Goal: Task Accomplishment & Management: Manage account settings

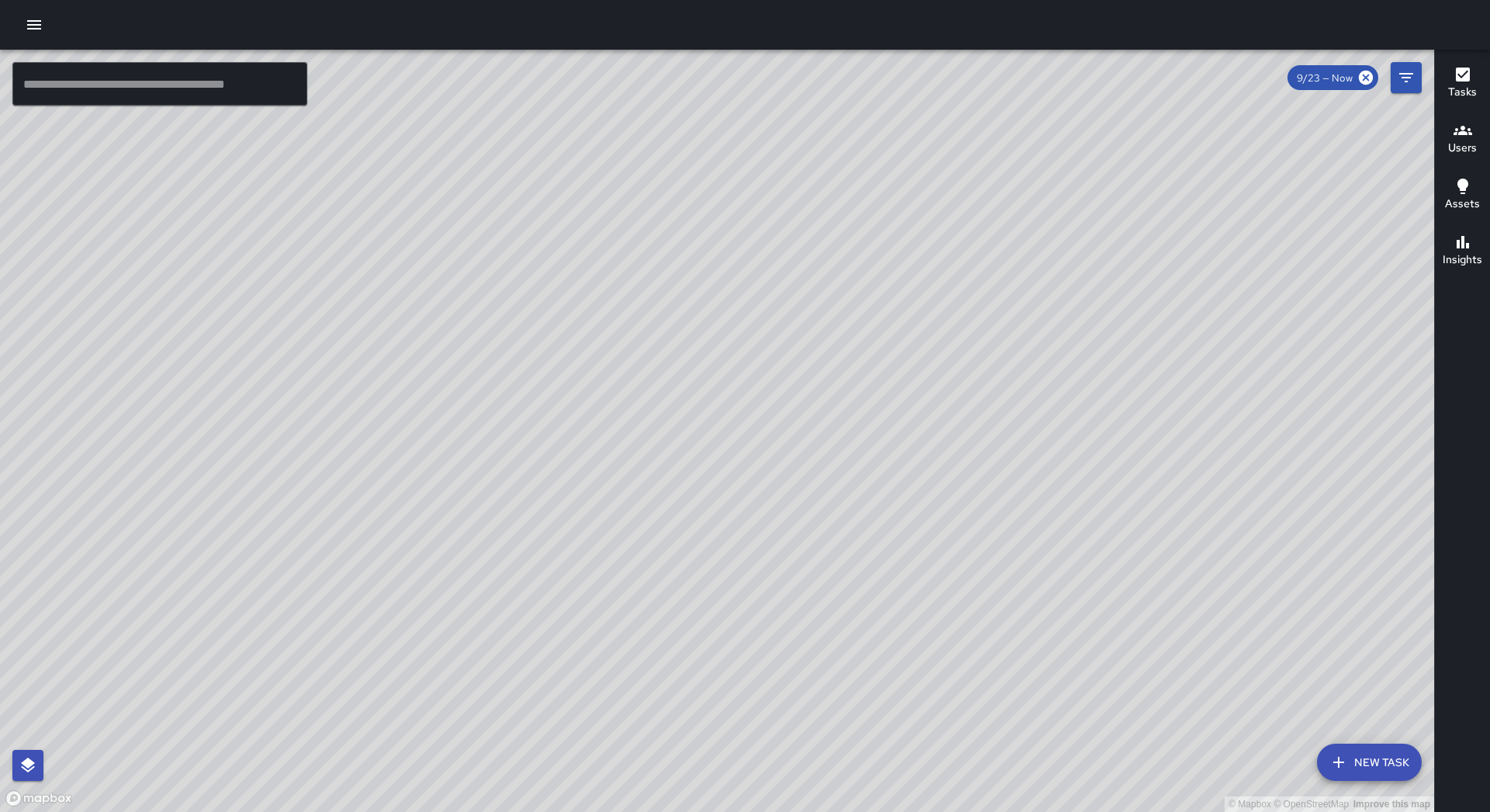
drag, startPoint x: 36, startPoint y: 16, endPoint x: 41, endPoint y: 29, distance: 13.9
click at [36, 18] on icon "button" at bounding box center [34, 25] width 19 height 19
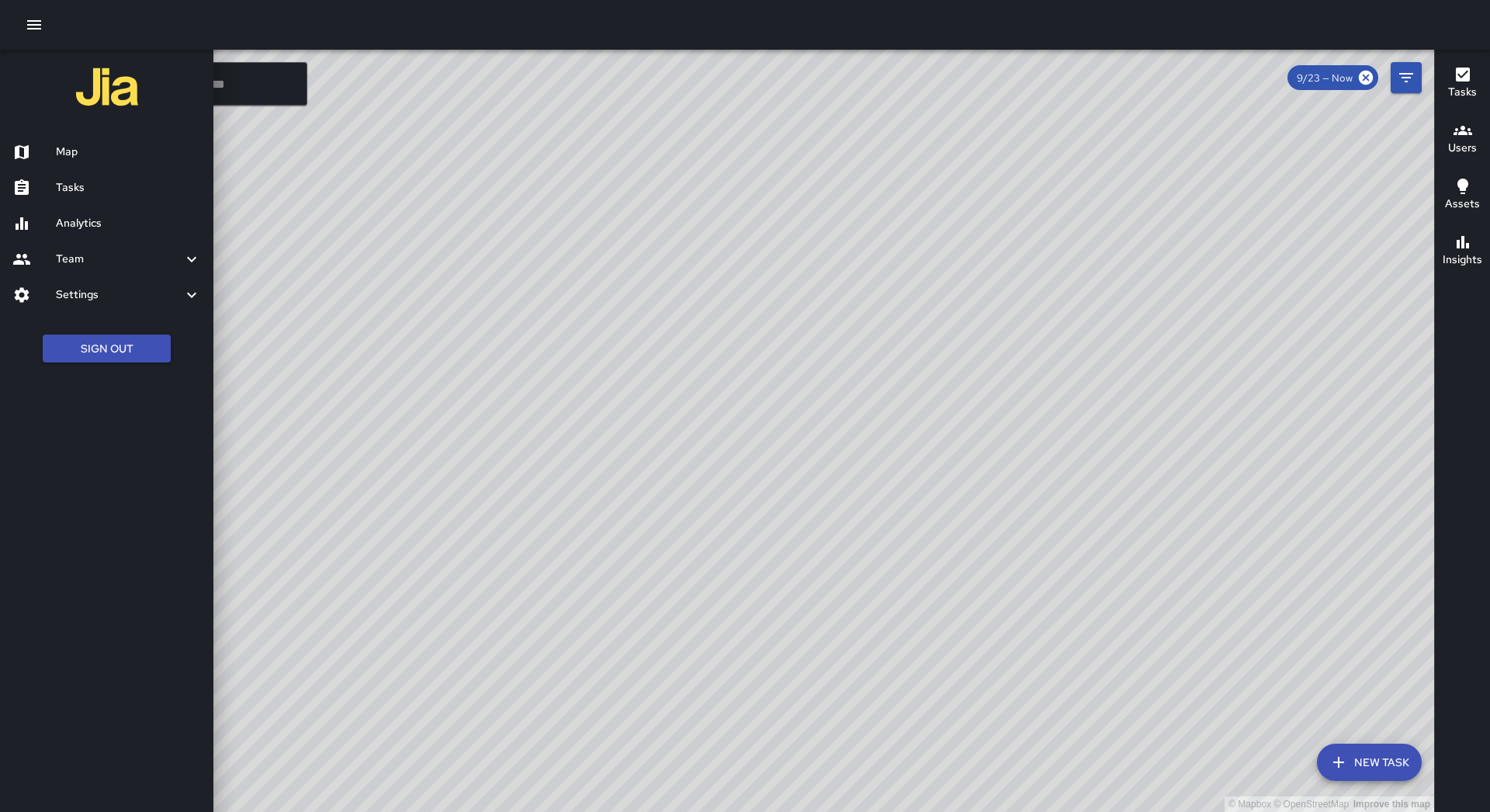
click at [155, 177] on div "Tasks" at bounding box center [106, 188] width 213 height 36
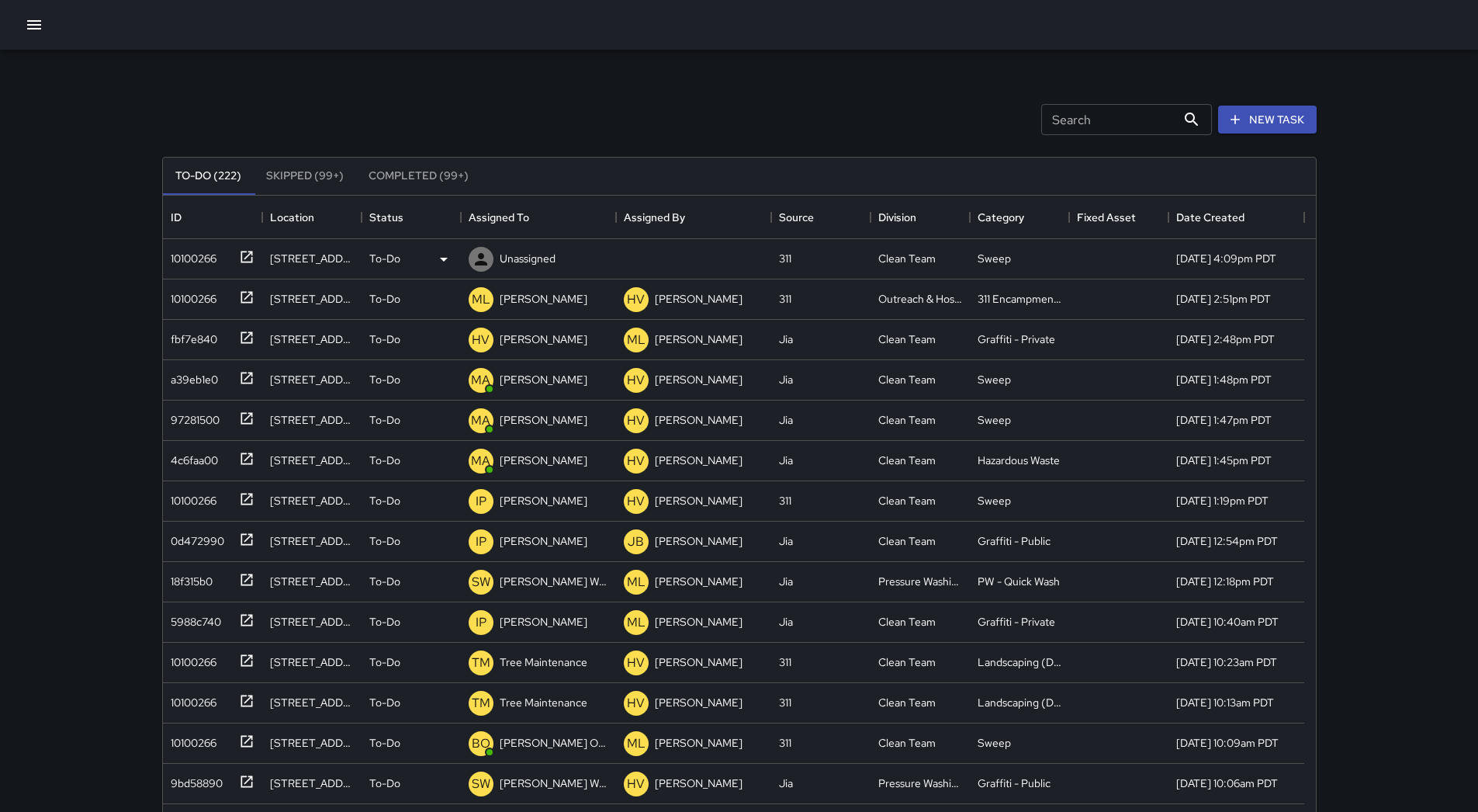
scroll to position [645, 1142]
click at [537, 228] on div "Assigned To" at bounding box center [538, 217] width 140 height 44
click at [204, 252] on div "10100266" at bounding box center [191, 255] width 52 height 22
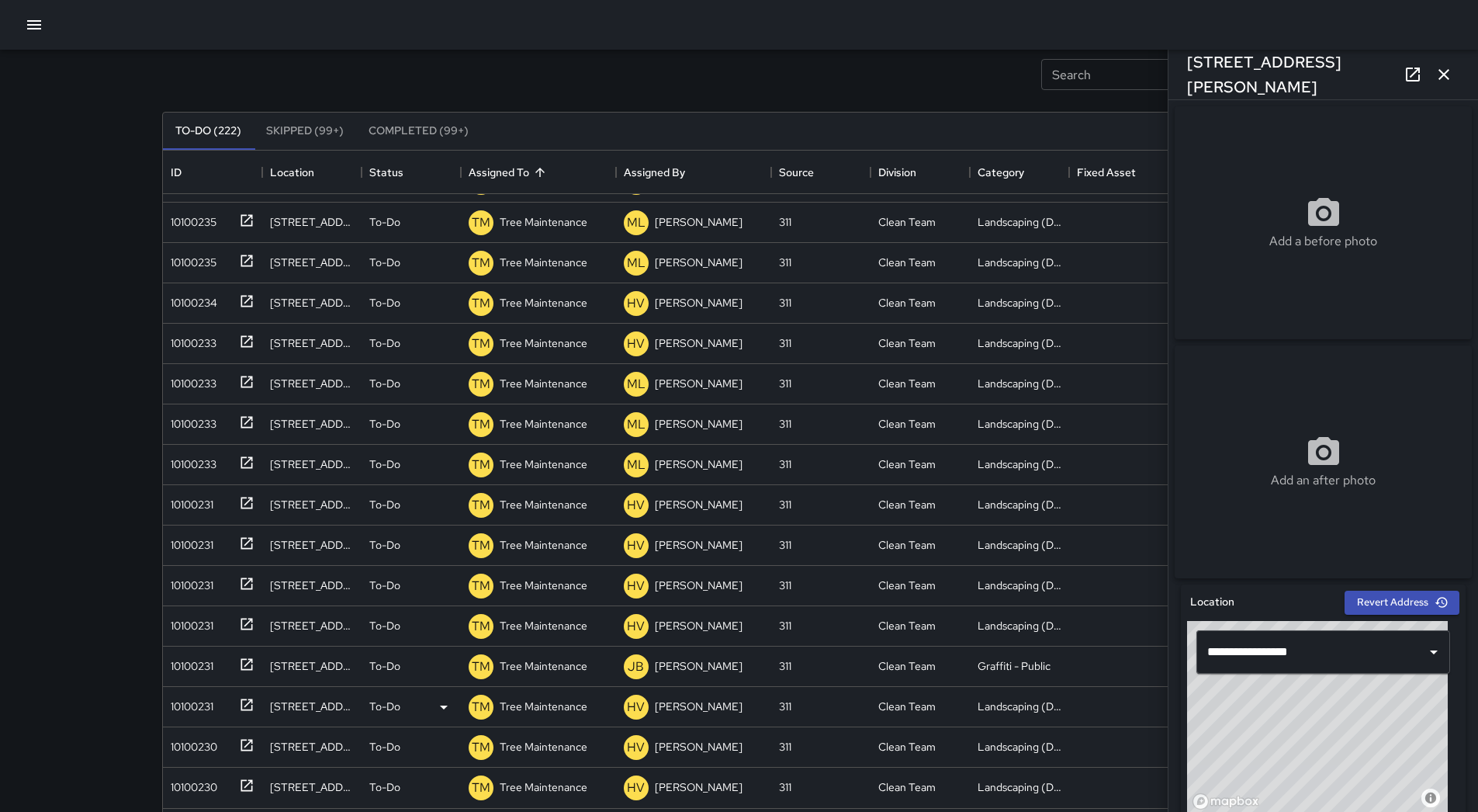
scroll to position [105, 0]
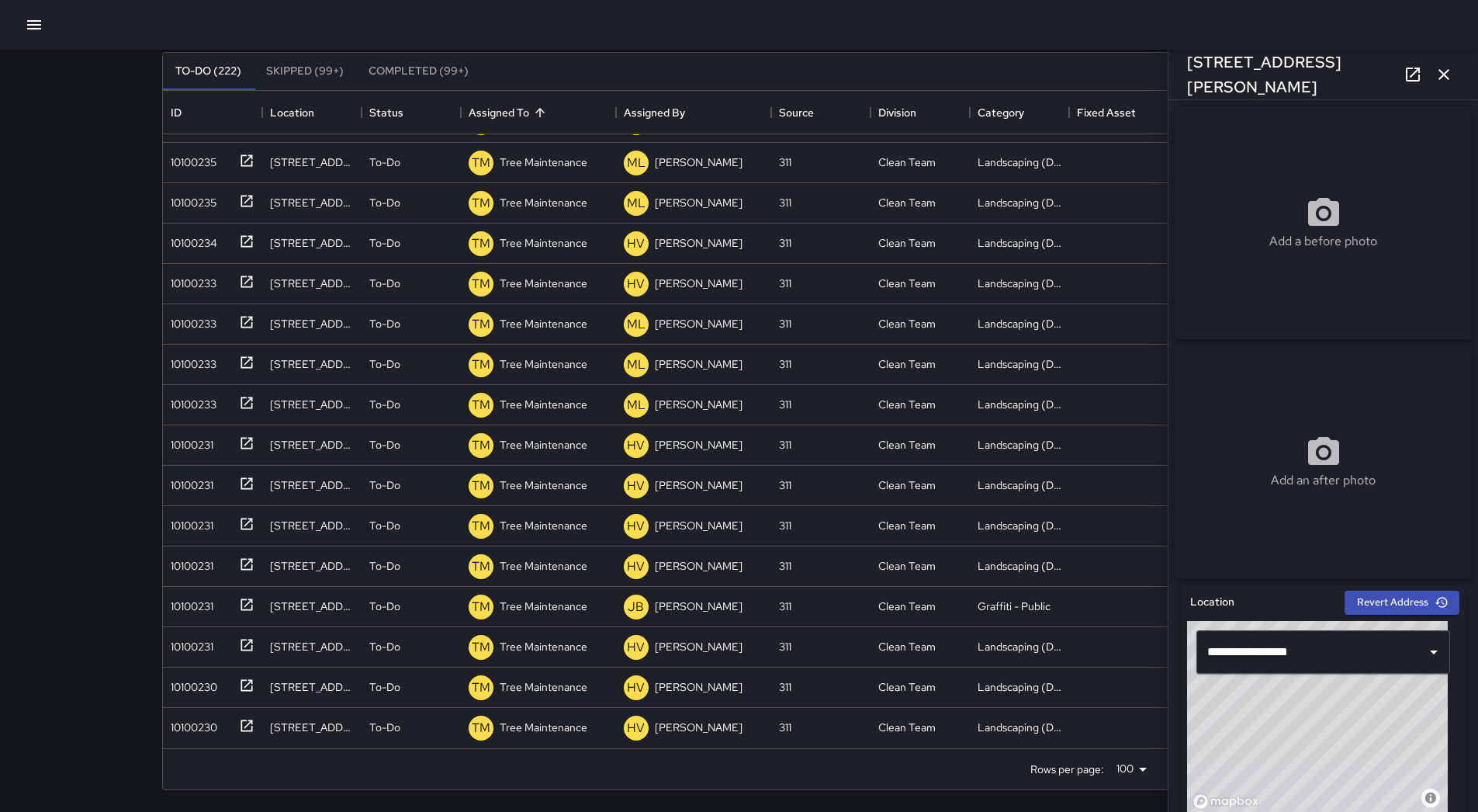
click at [1455, 73] on button "button" at bounding box center [1443, 73] width 31 height 31
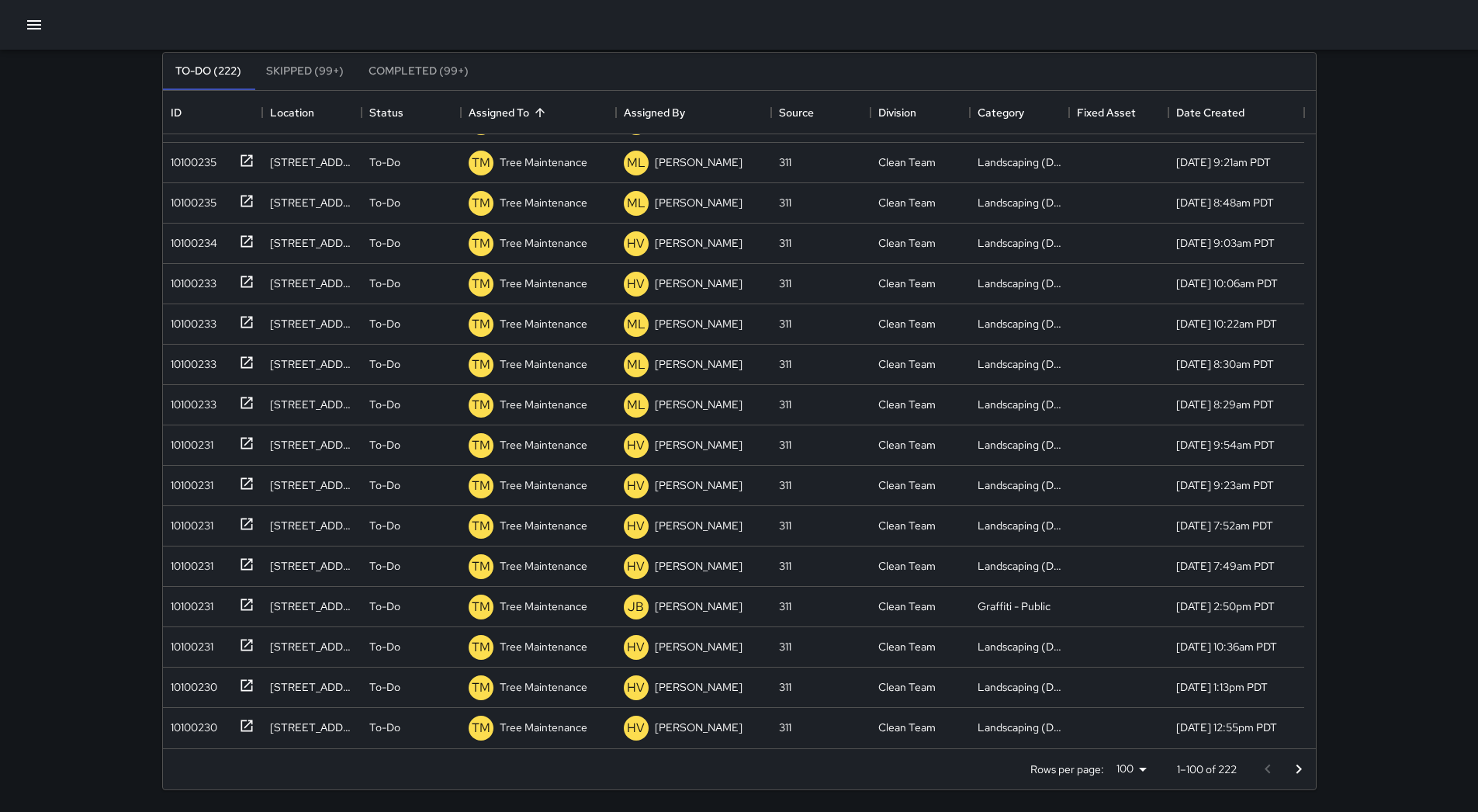
click at [1294, 769] on icon "Go to next page" at bounding box center [1298, 768] width 19 height 19
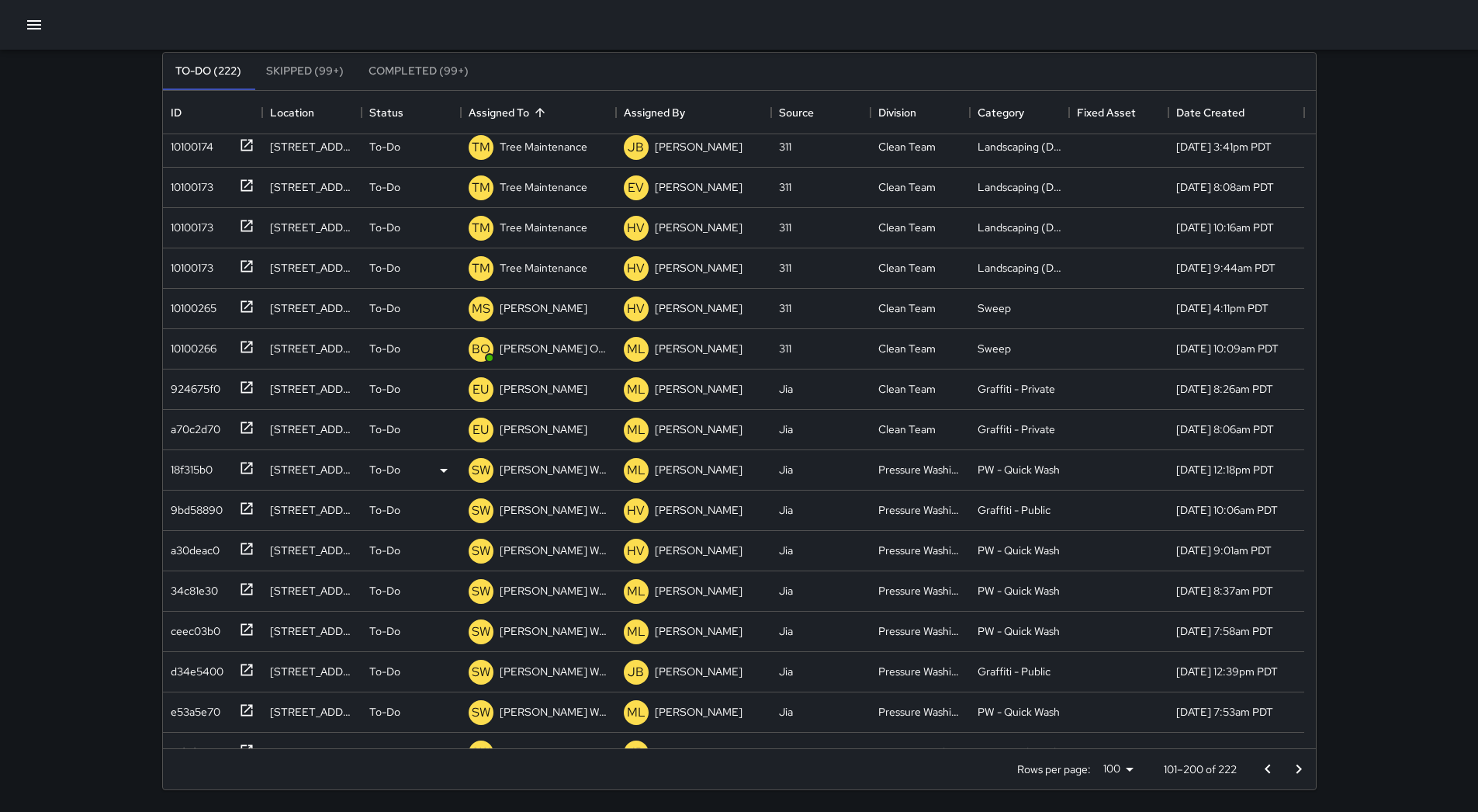
scroll to position [3188, 0]
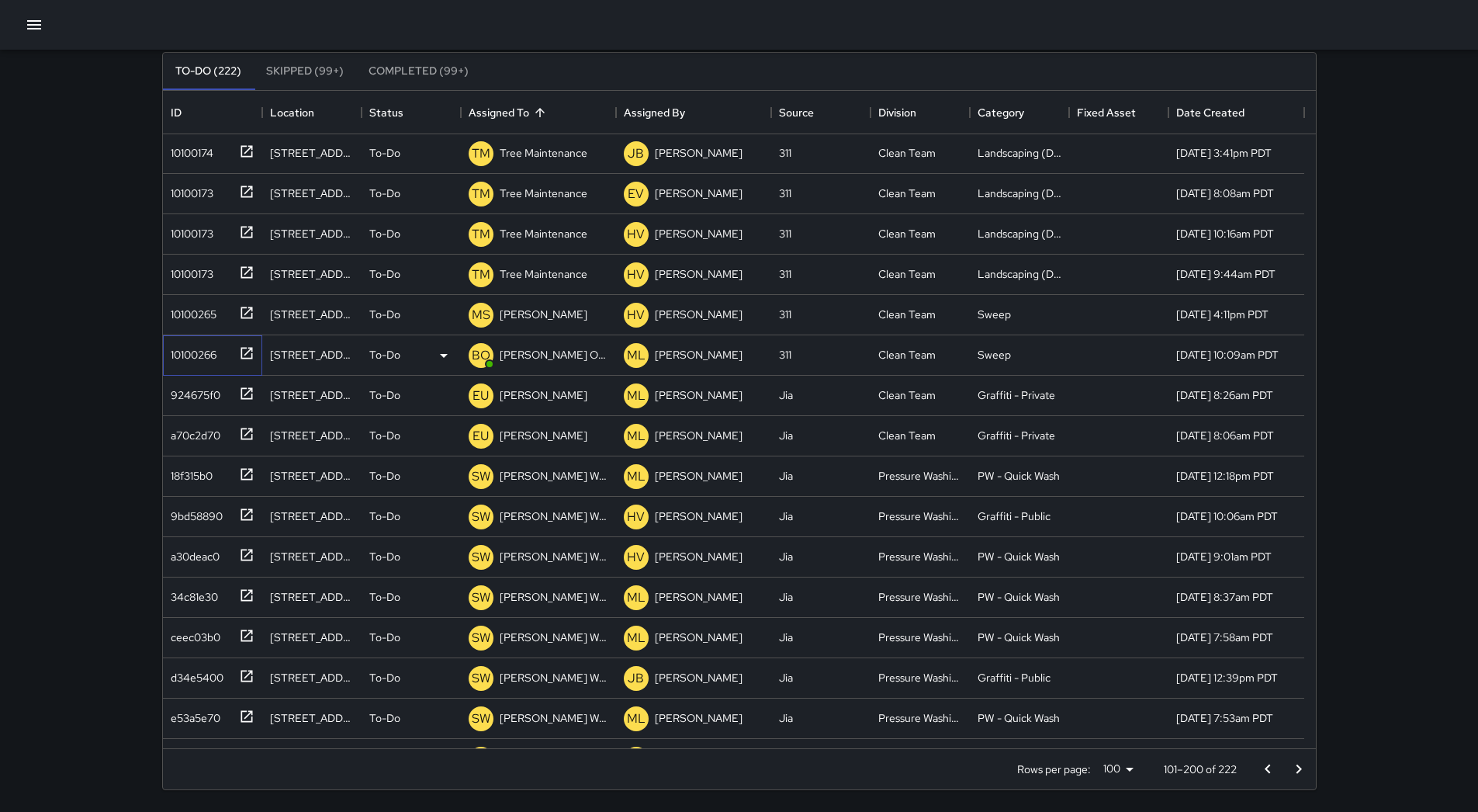
click at [208, 347] on div "10100266" at bounding box center [191, 351] width 52 height 22
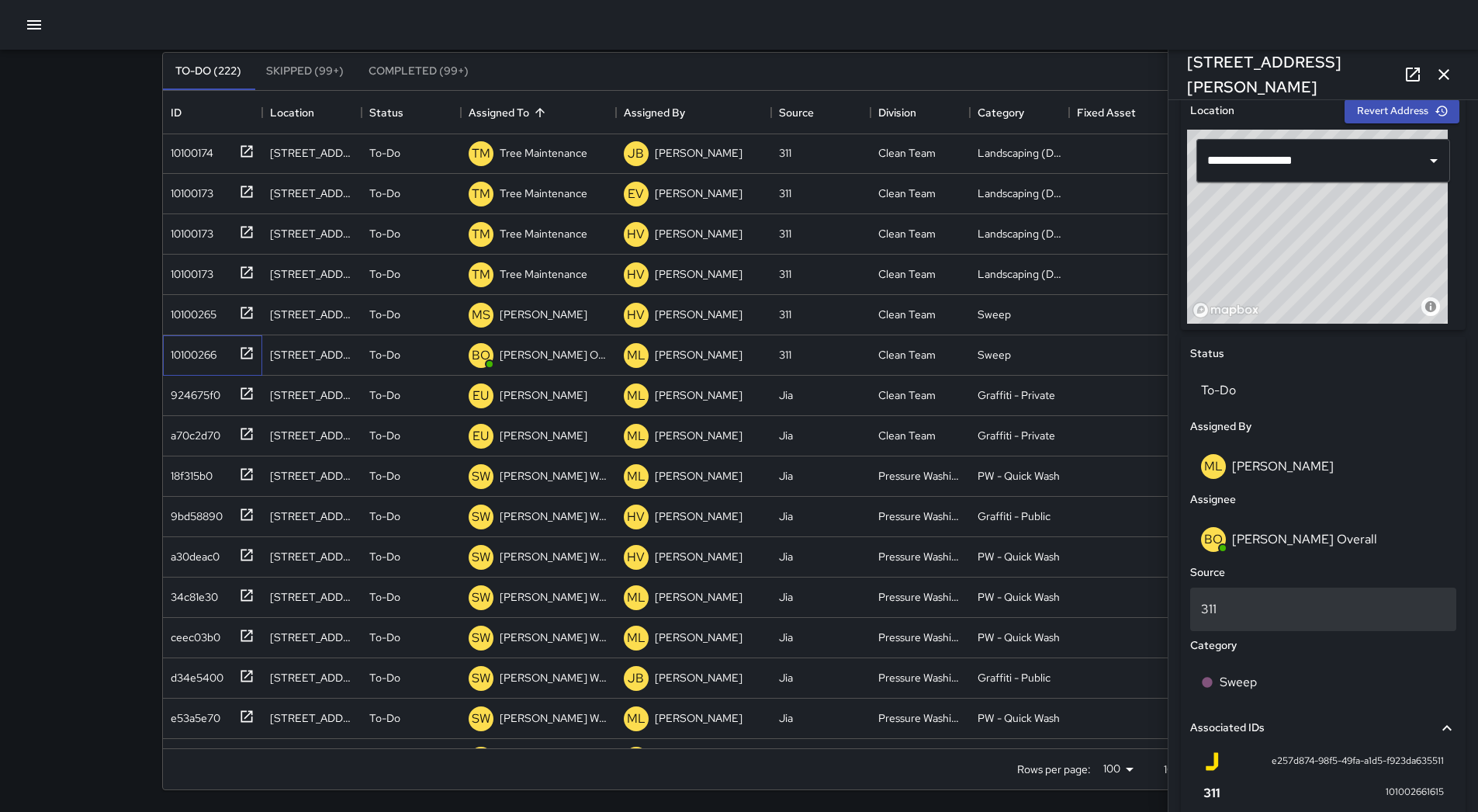
scroll to position [620, 0]
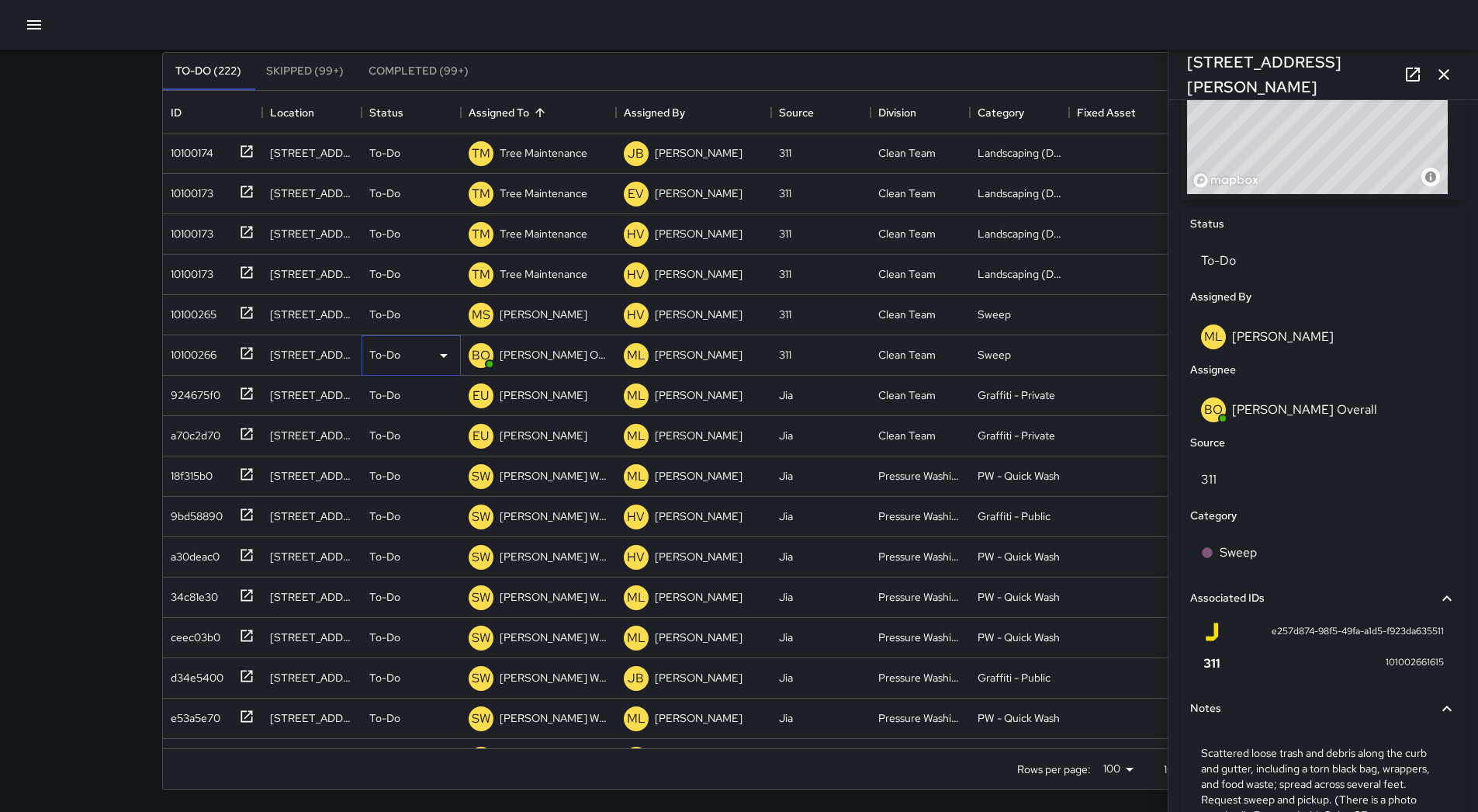
click at [431, 354] on div "To-Do" at bounding box center [411, 355] width 83 height 19
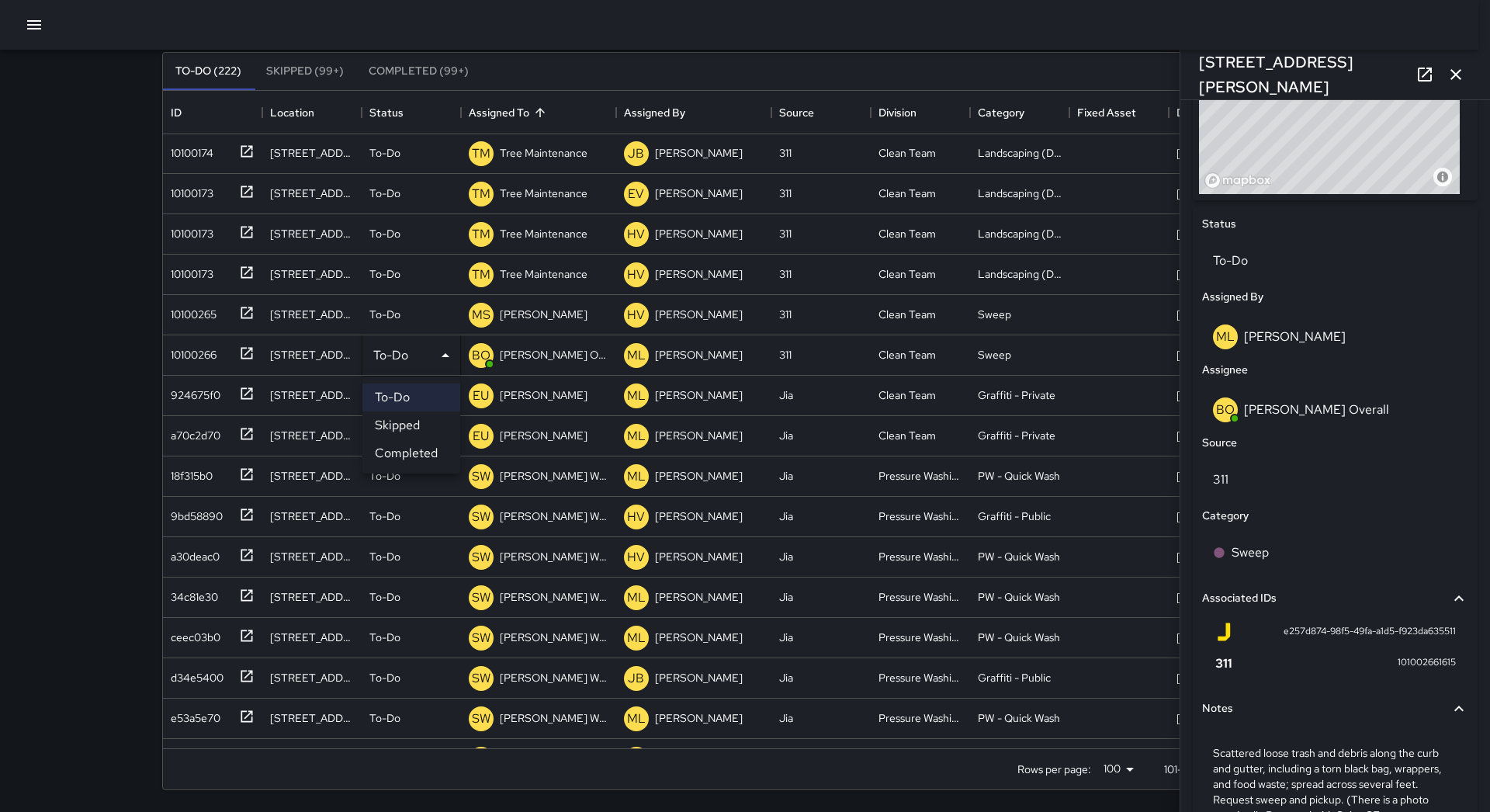
click at [415, 421] on li "Skipped" at bounding box center [411, 425] width 97 height 28
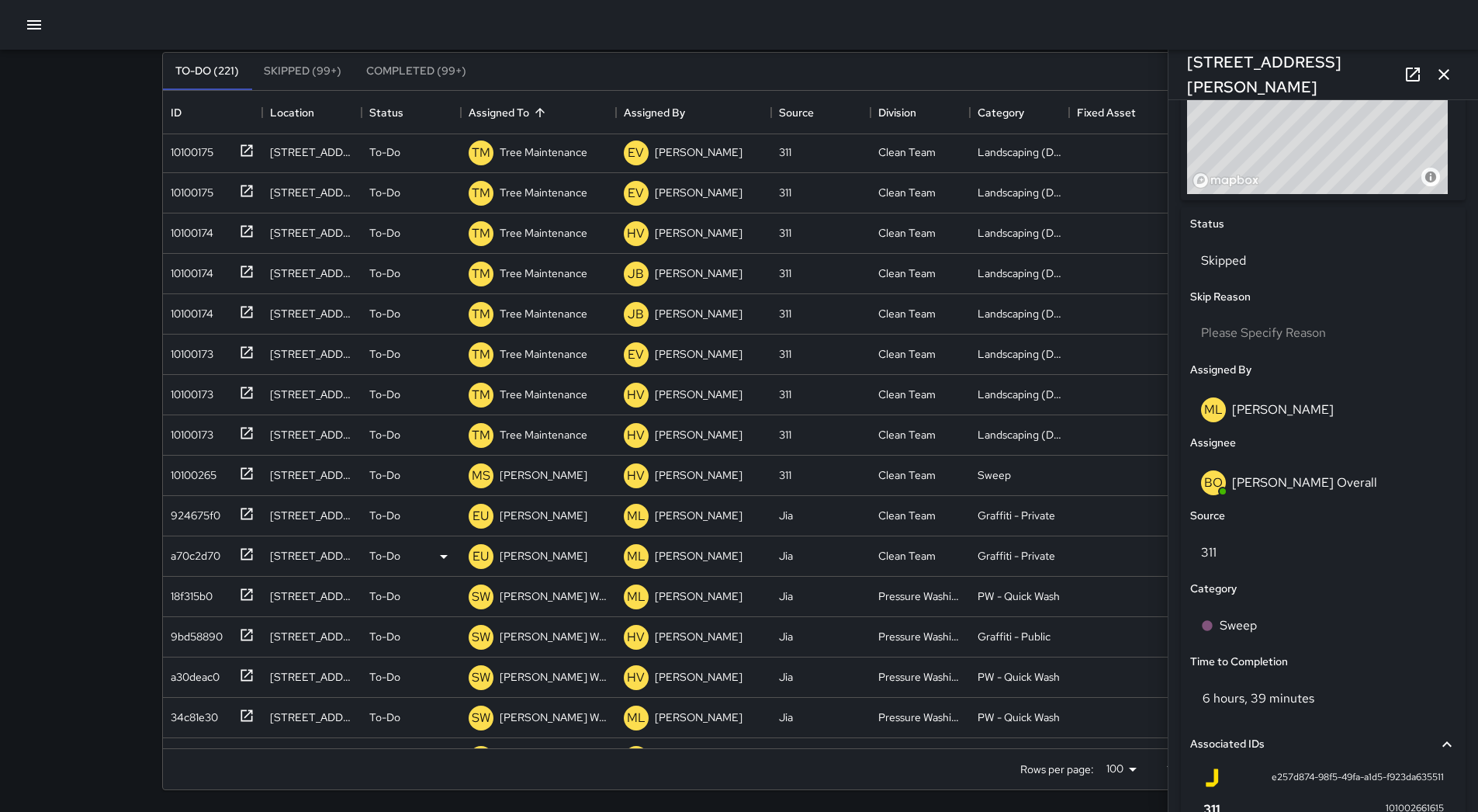
scroll to position [3034, 0]
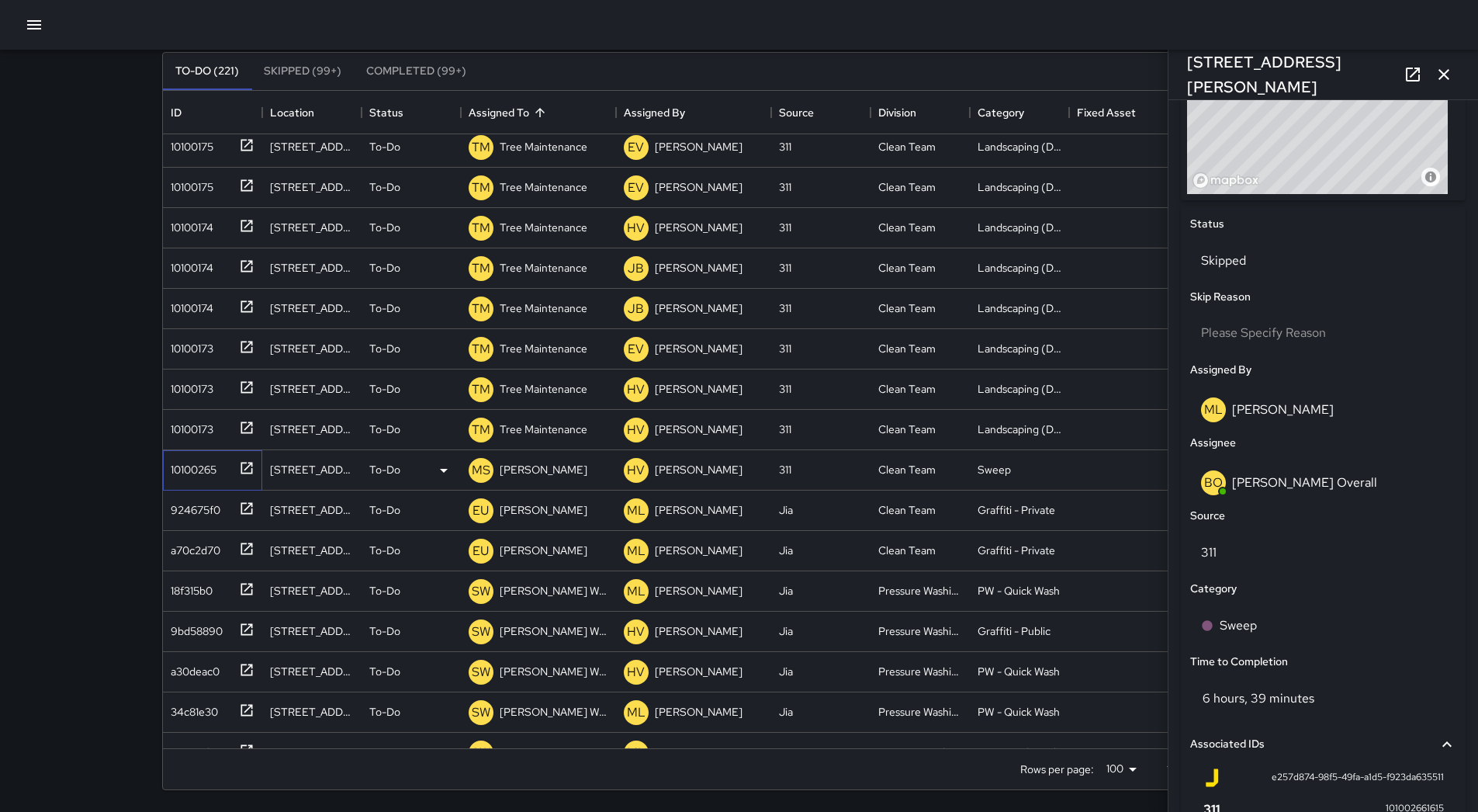
click at [194, 463] on div "10100265" at bounding box center [191, 467] width 52 height 22
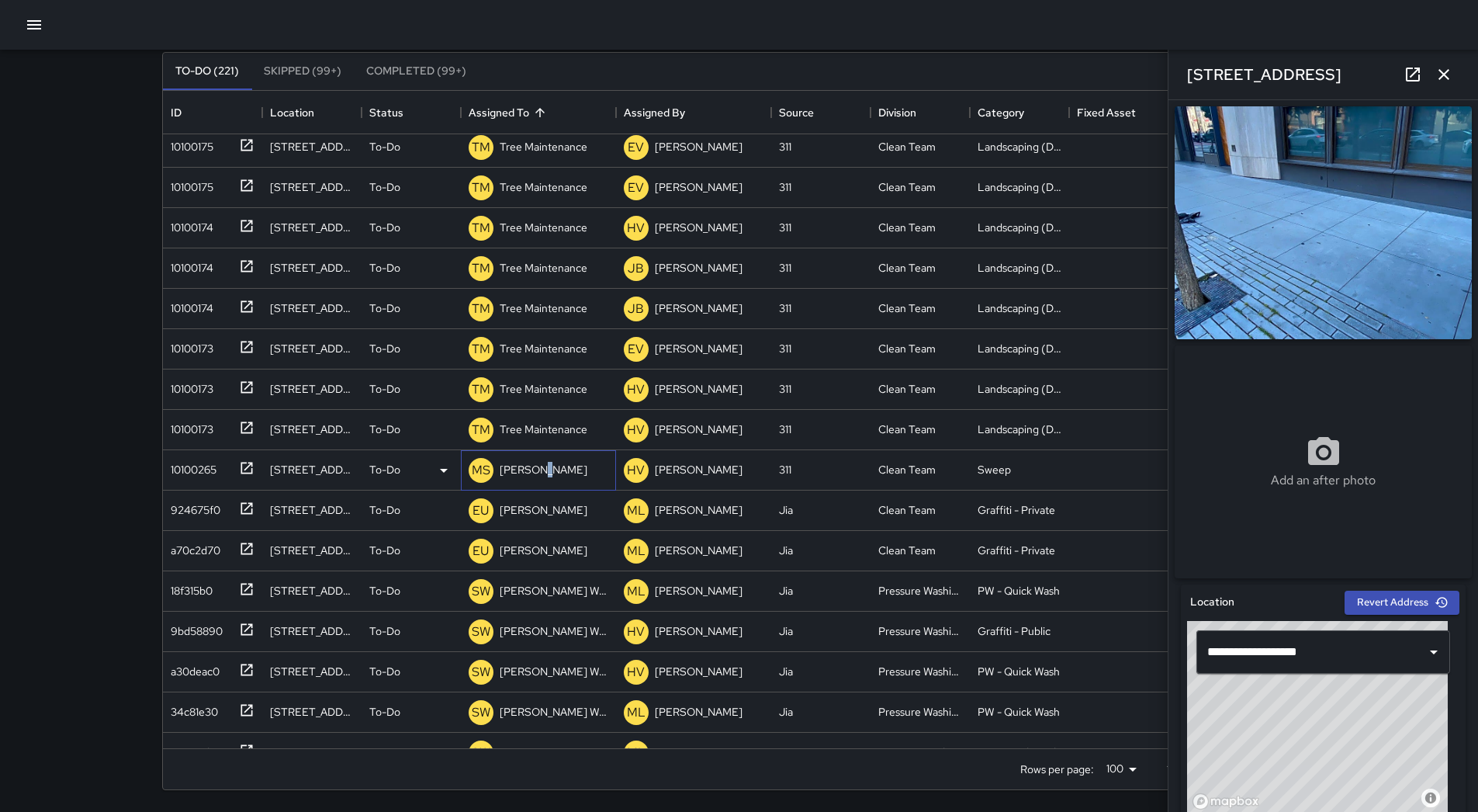
click at [544, 474] on p "[PERSON_NAME]" at bounding box center [543, 470] width 87 height 16
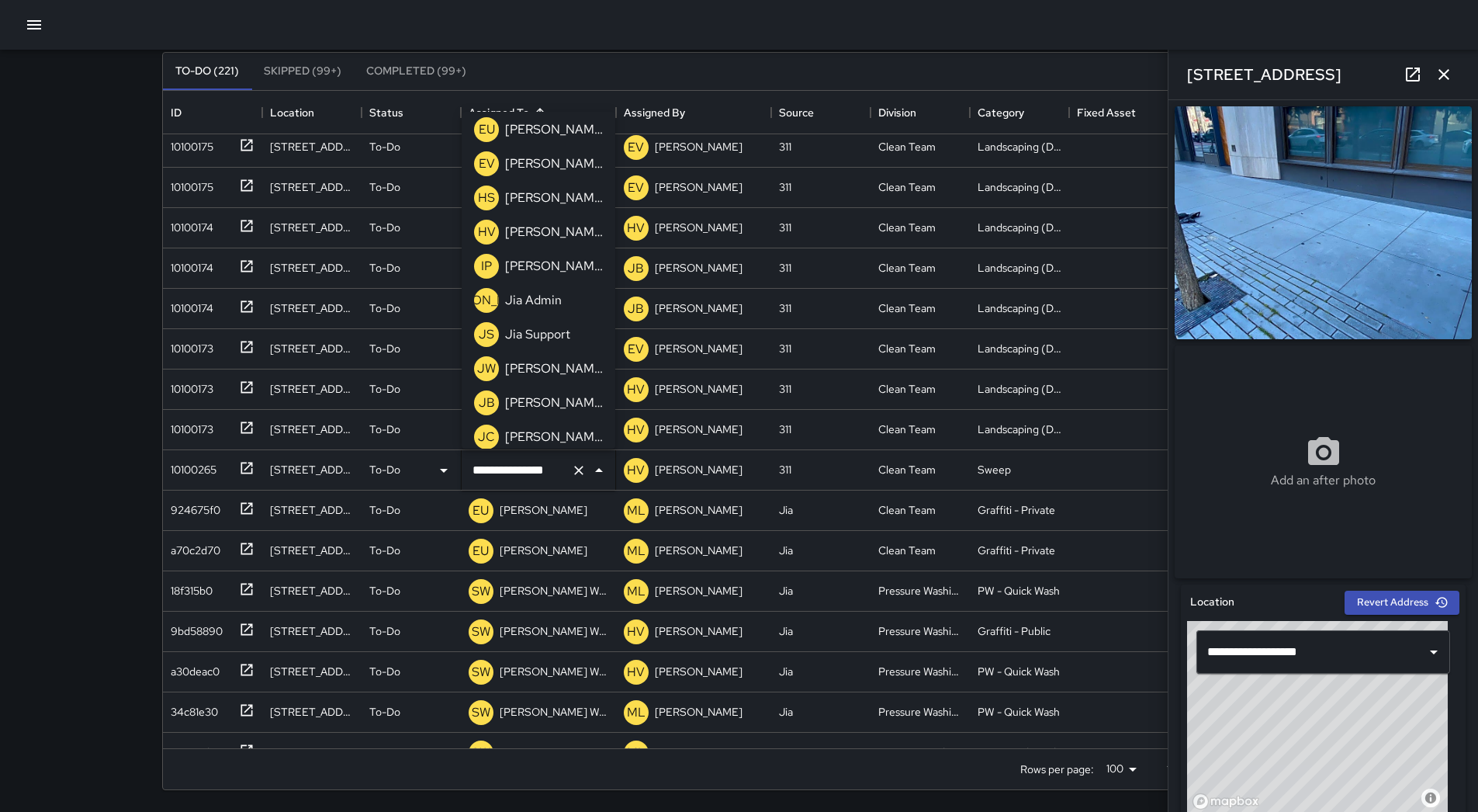
scroll to position [0, 0]
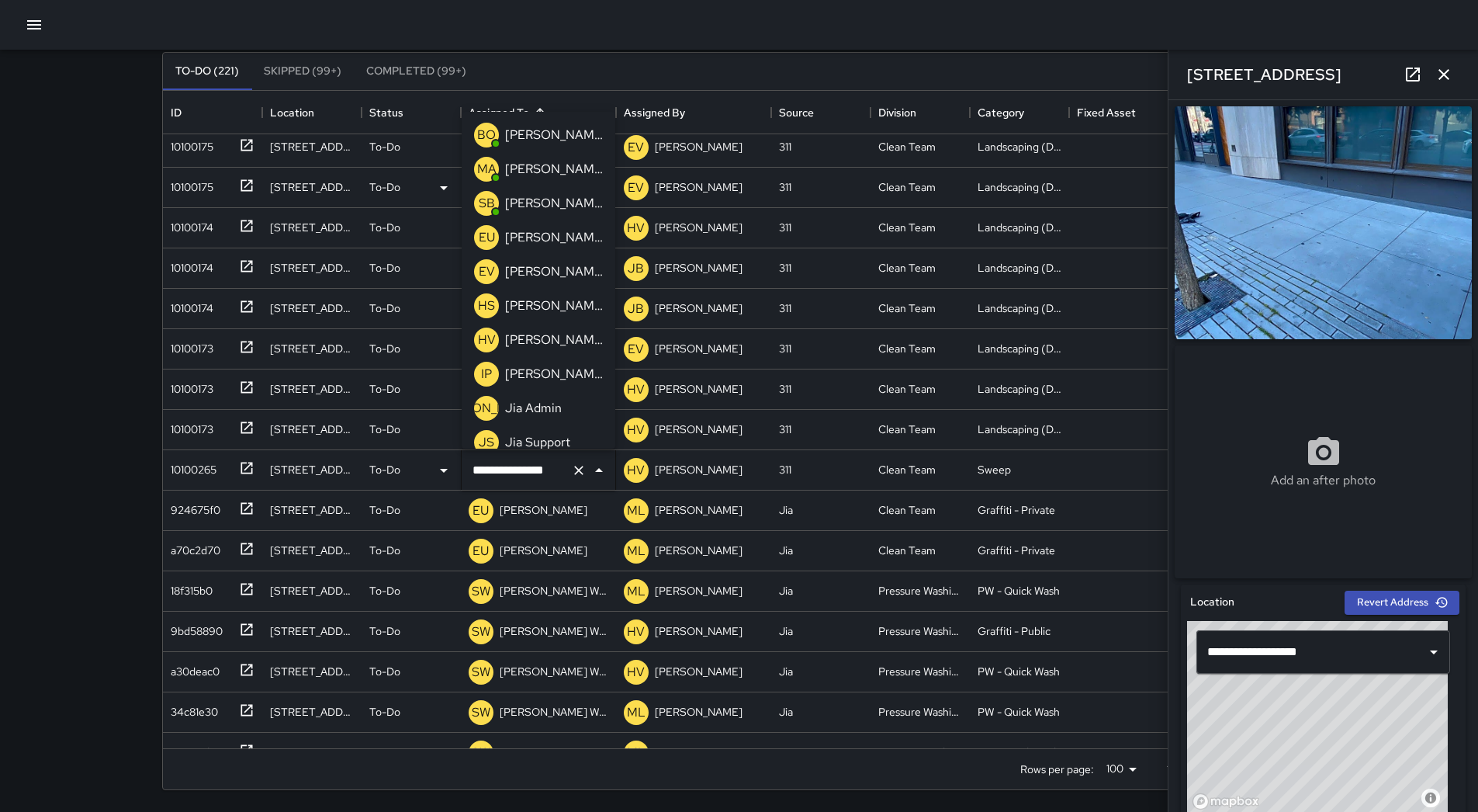
click at [527, 204] on p "[PERSON_NAME]" at bounding box center [554, 203] width 97 height 19
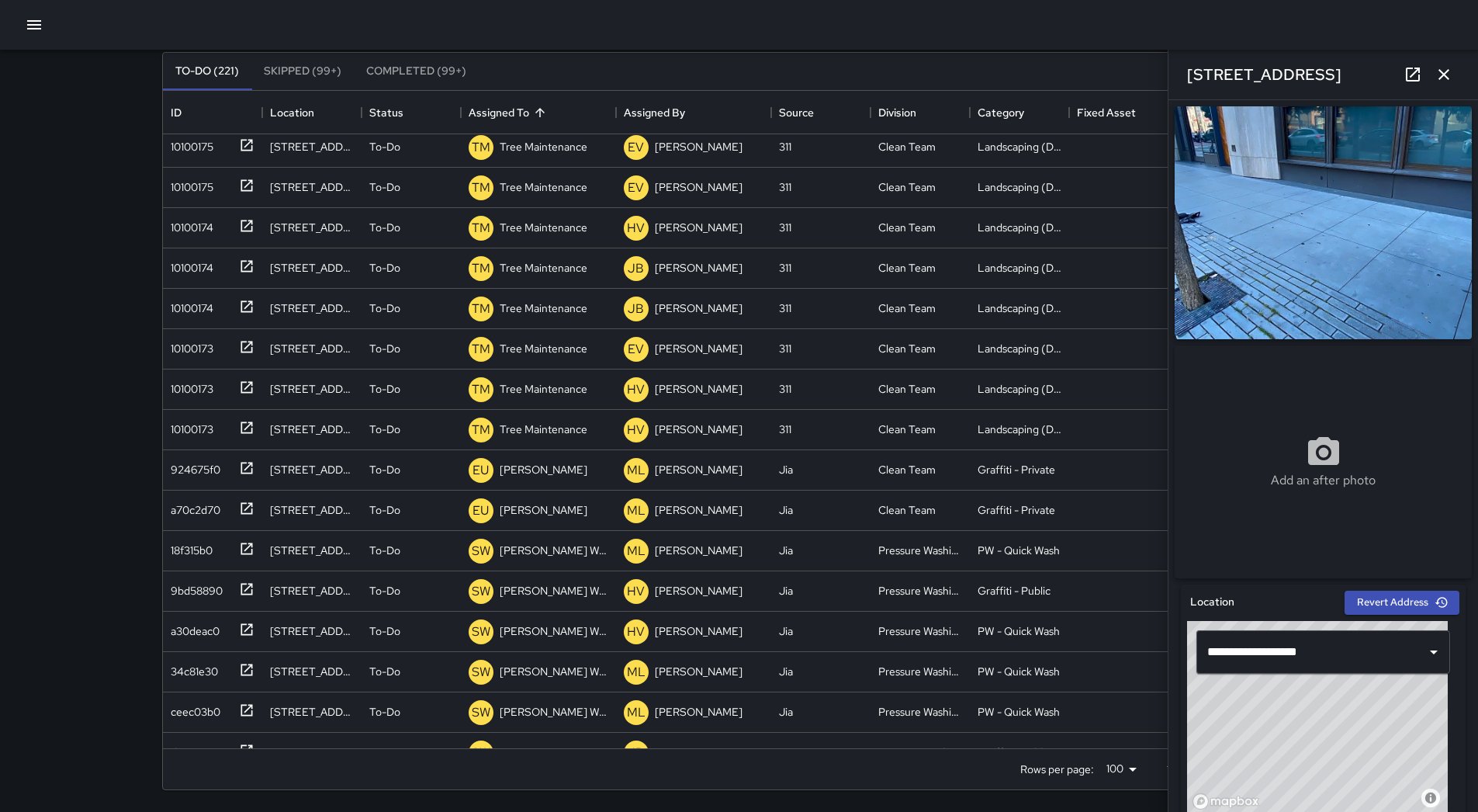
drag, startPoint x: 1441, startPoint y: 72, endPoint x: 1411, endPoint y: 75, distance: 30.1
click at [1442, 72] on icon "button" at bounding box center [1443, 74] width 11 height 11
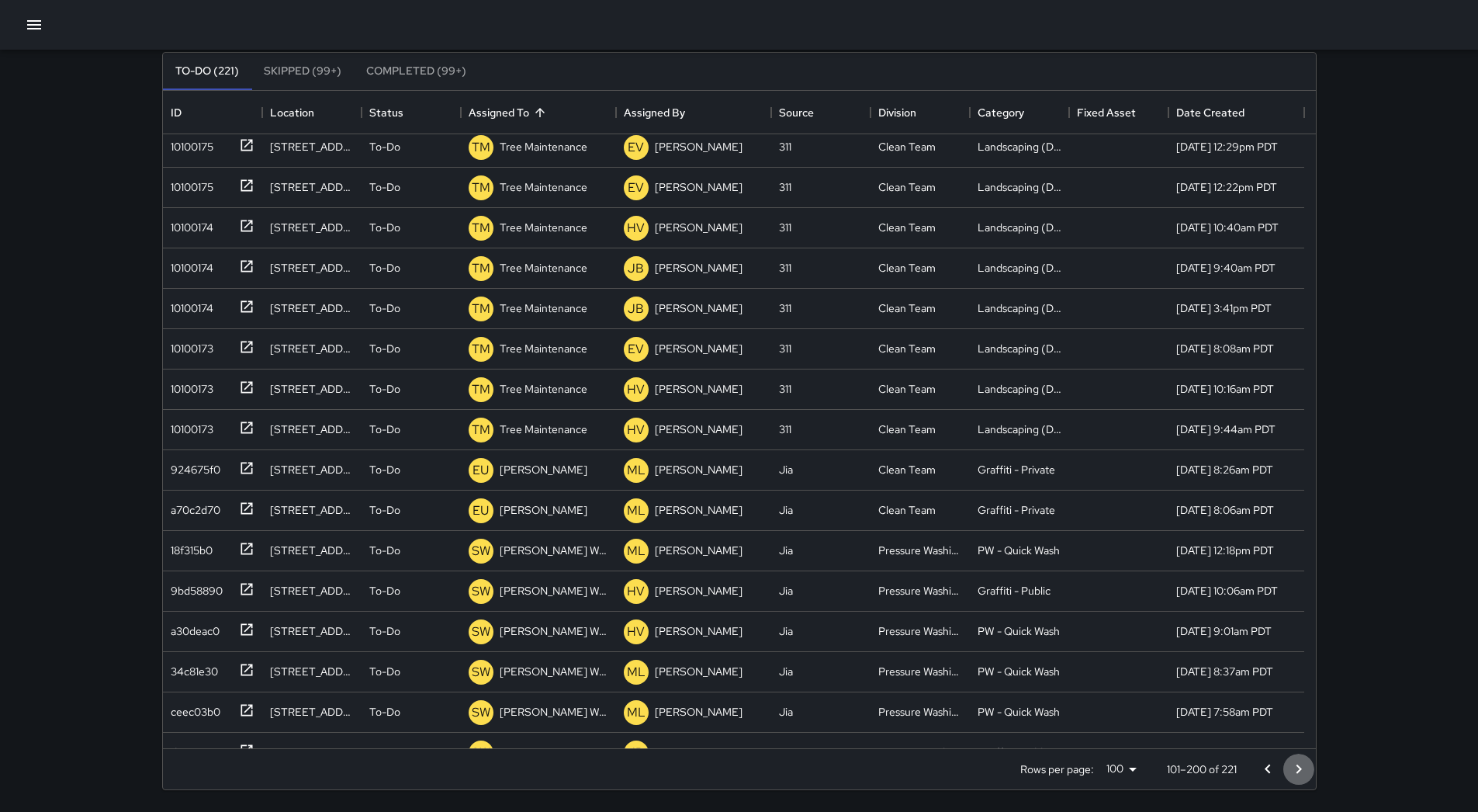
click at [1301, 766] on icon "Go to next page" at bounding box center [1298, 768] width 19 height 19
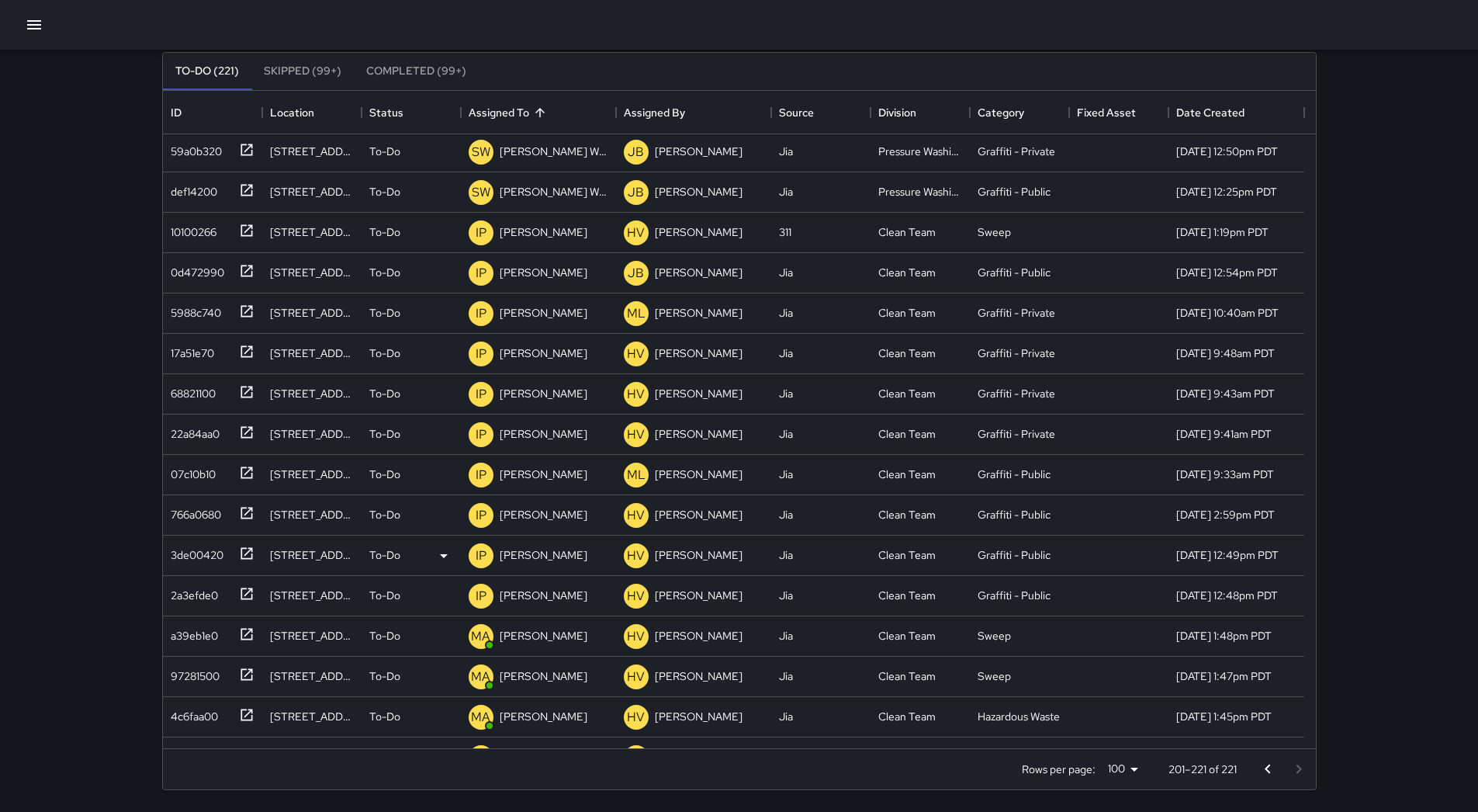
scroll to position [233, 0]
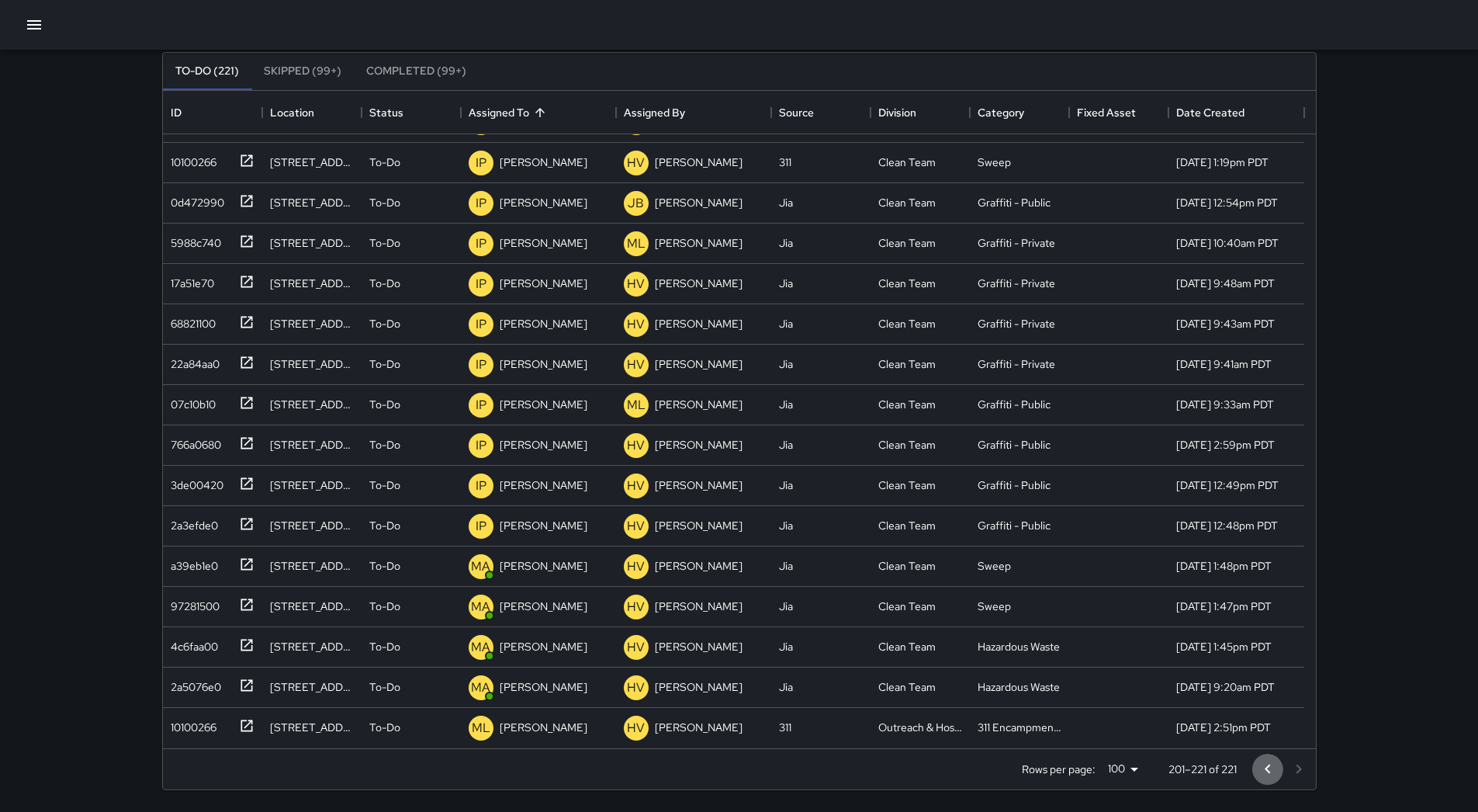
click at [1266, 758] on button "Go to previous page" at bounding box center [1268, 768] width 31 height 31
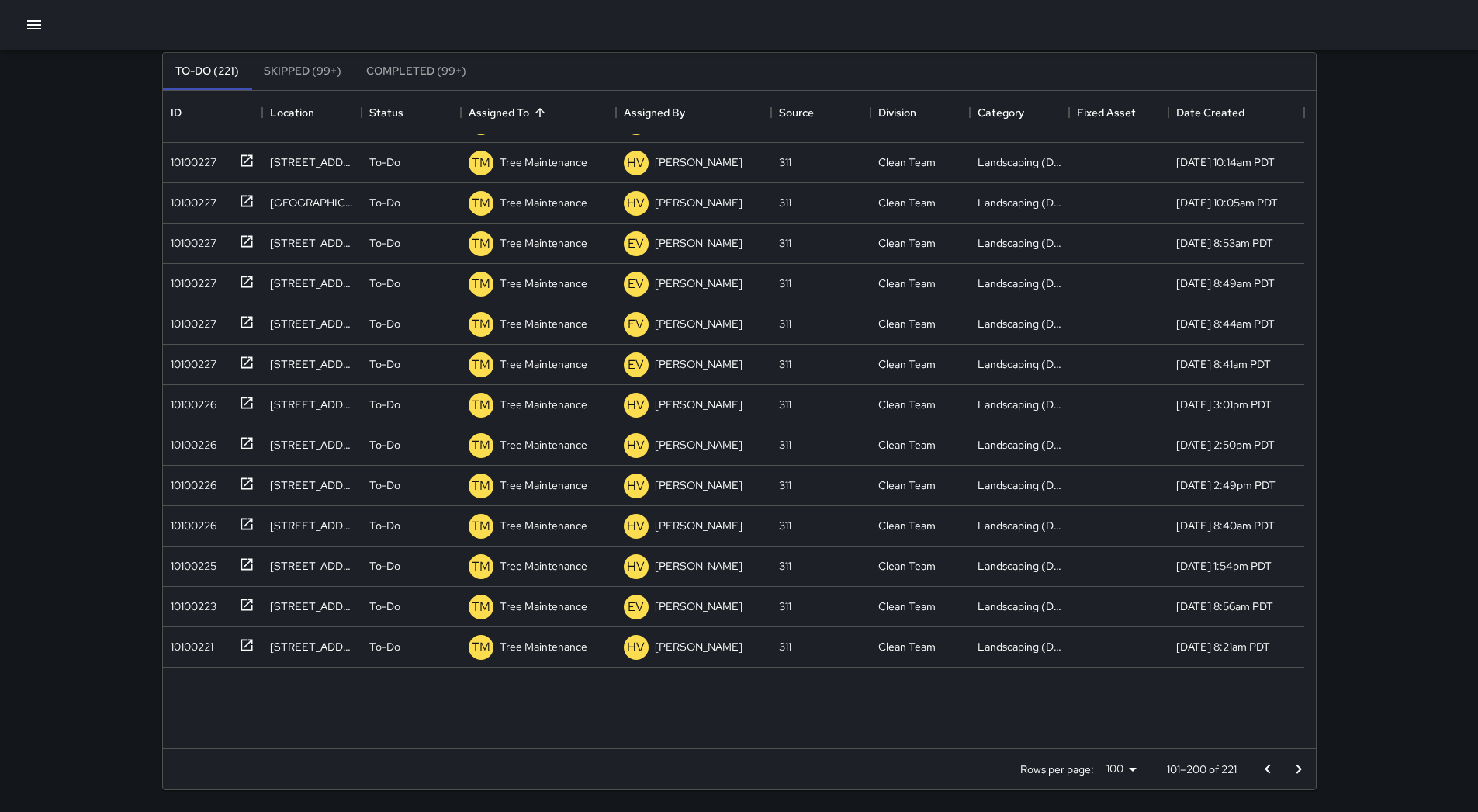
scroll to position [0, 0]
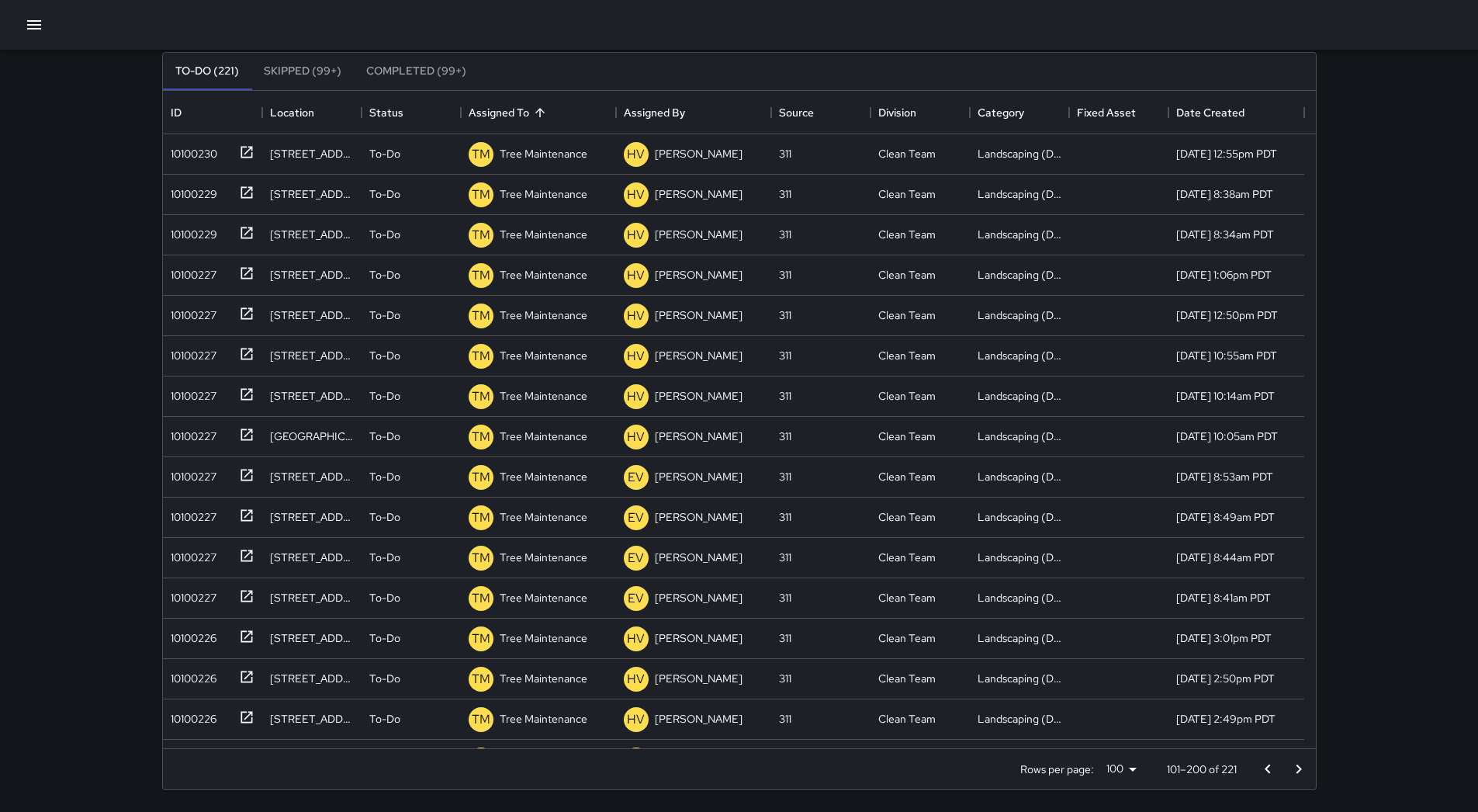
click at [1267, 762] on icon "Go to previous page" at bounding box center [1268, 768] width 19 height 19
click at [46, 33] on button "button" at bounding box center [34, 24] width 31 height 31
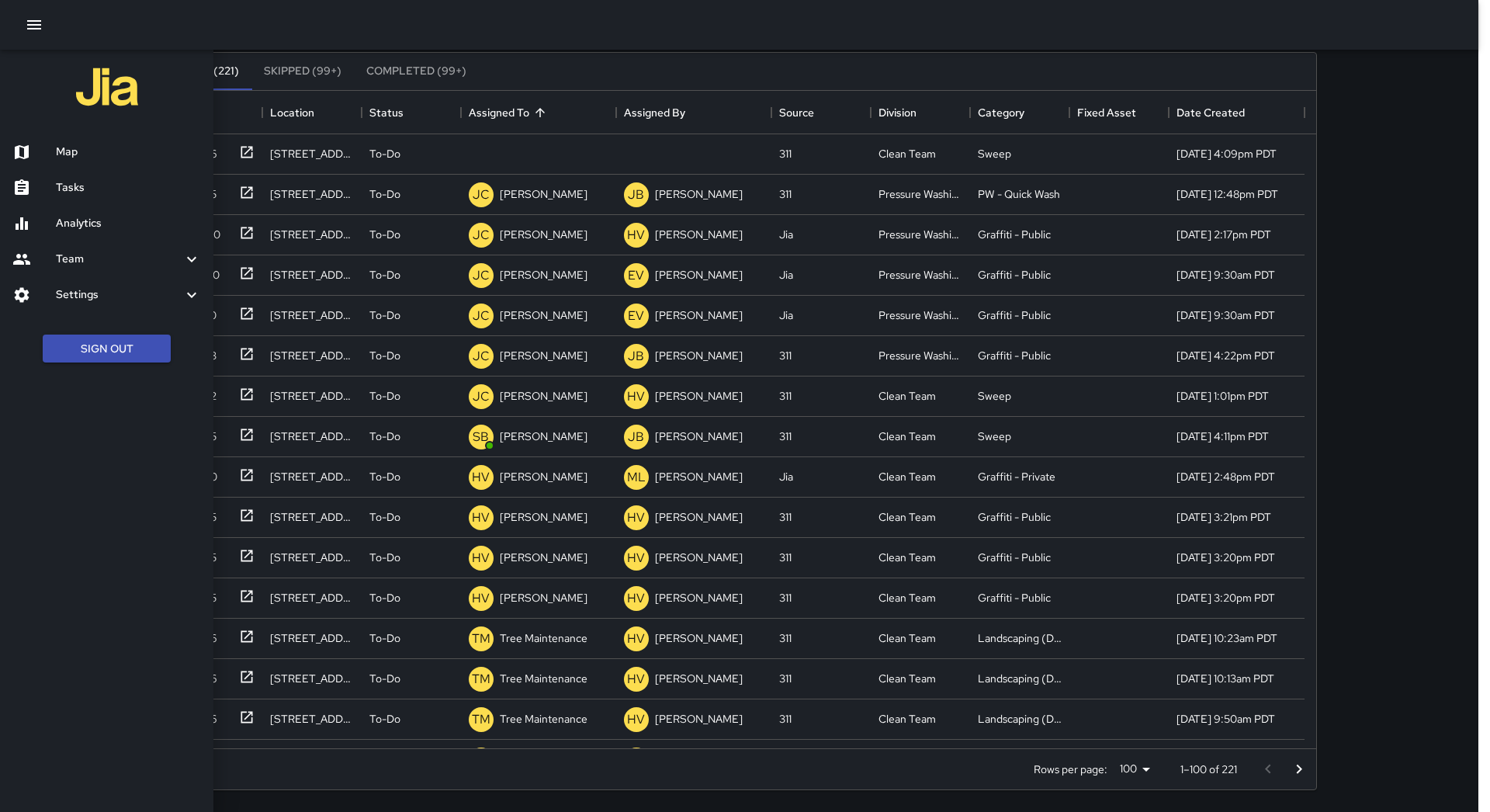
click at [437, 41] on div at bounding box center [739, 25] width 1478 height 50
drag, startPoint x: 437, startPoint y: 250, endPoint x: 420, endPoint y: 250, distance: 17.0
click at [436, 251] on div at bounding box center [745, 406] width 1490 height 812
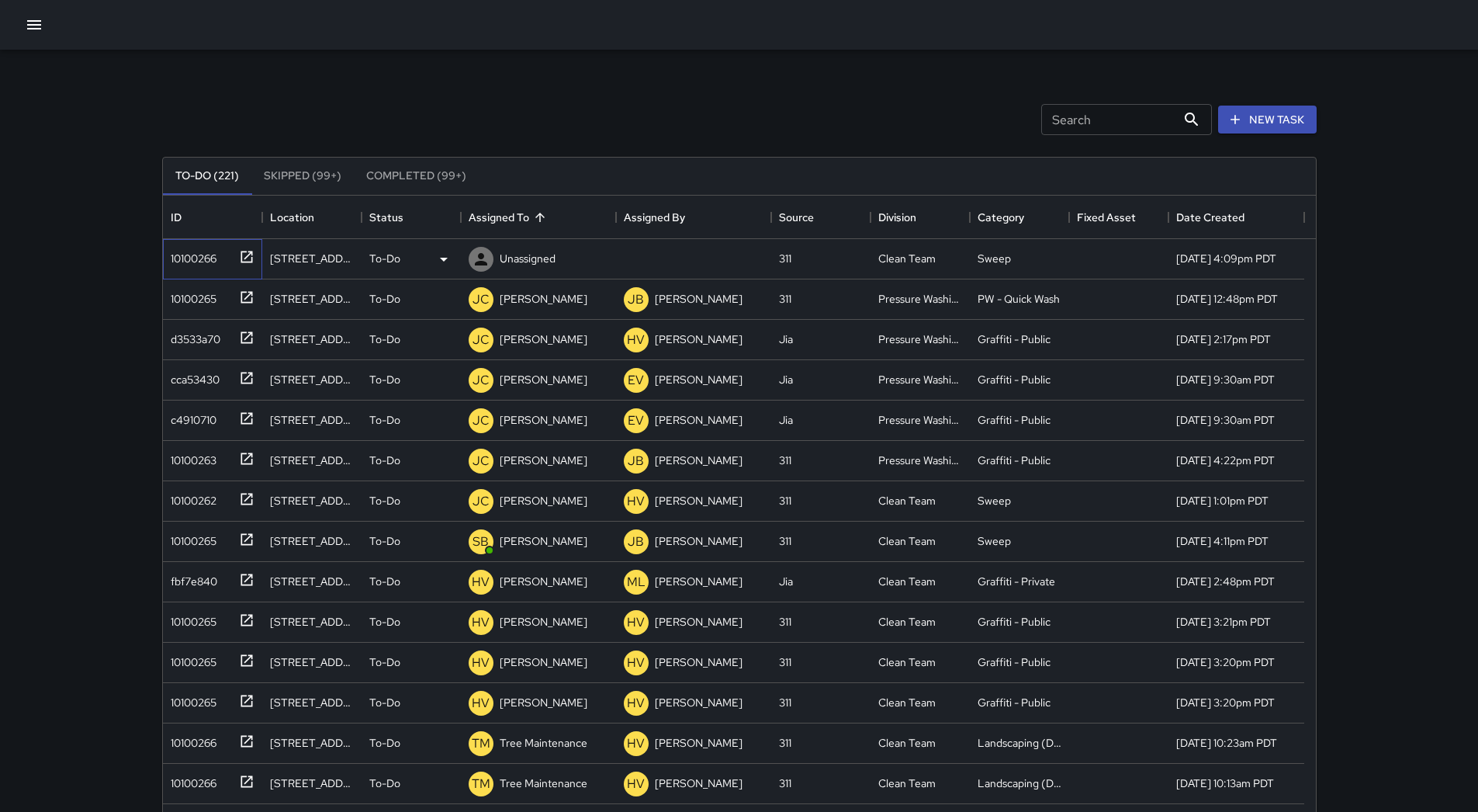
click at [201, 255] on div "10100266" at bounding box center [191, 255] width 52 height 22
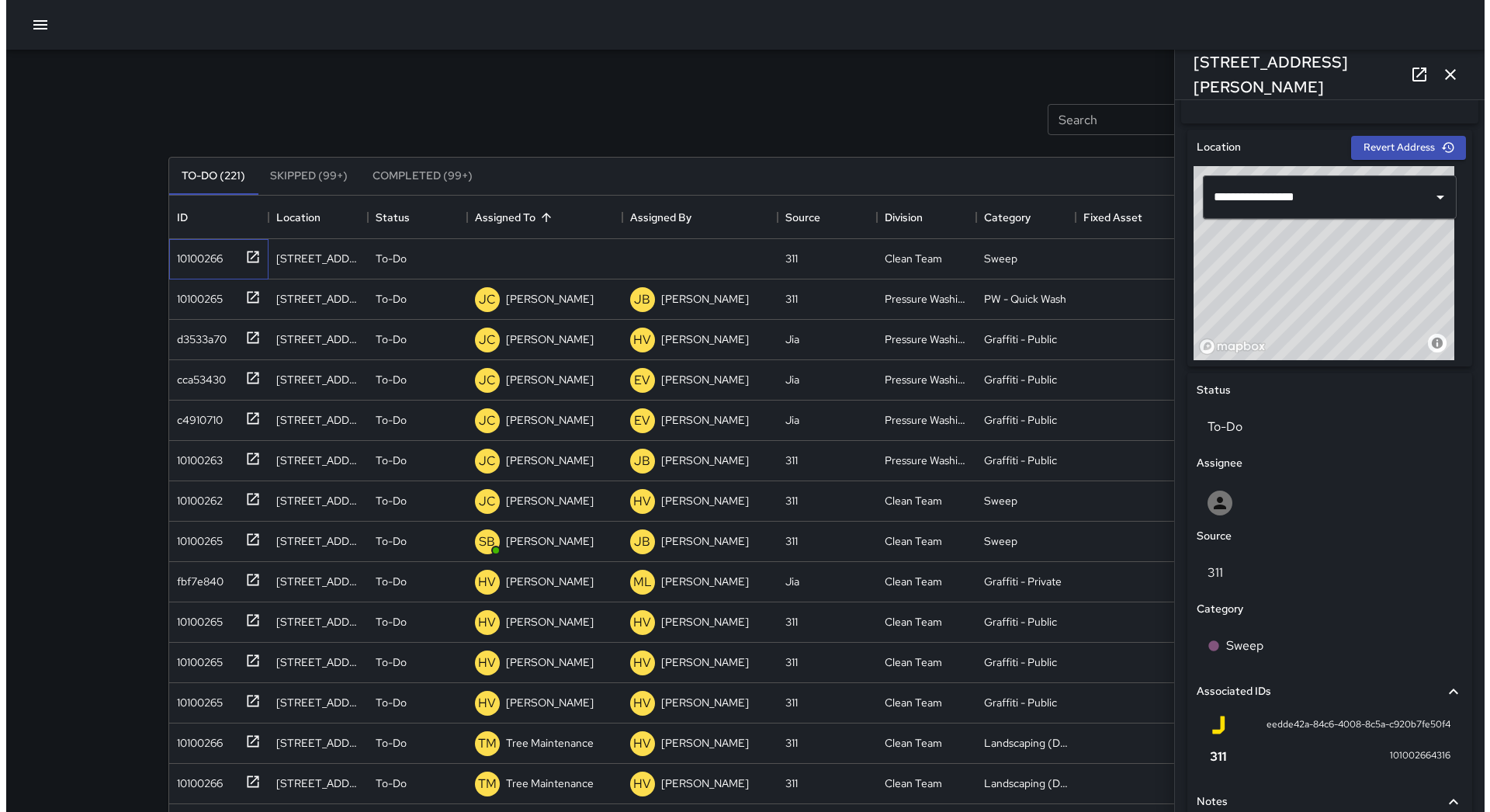
scroll to position [620, 0]
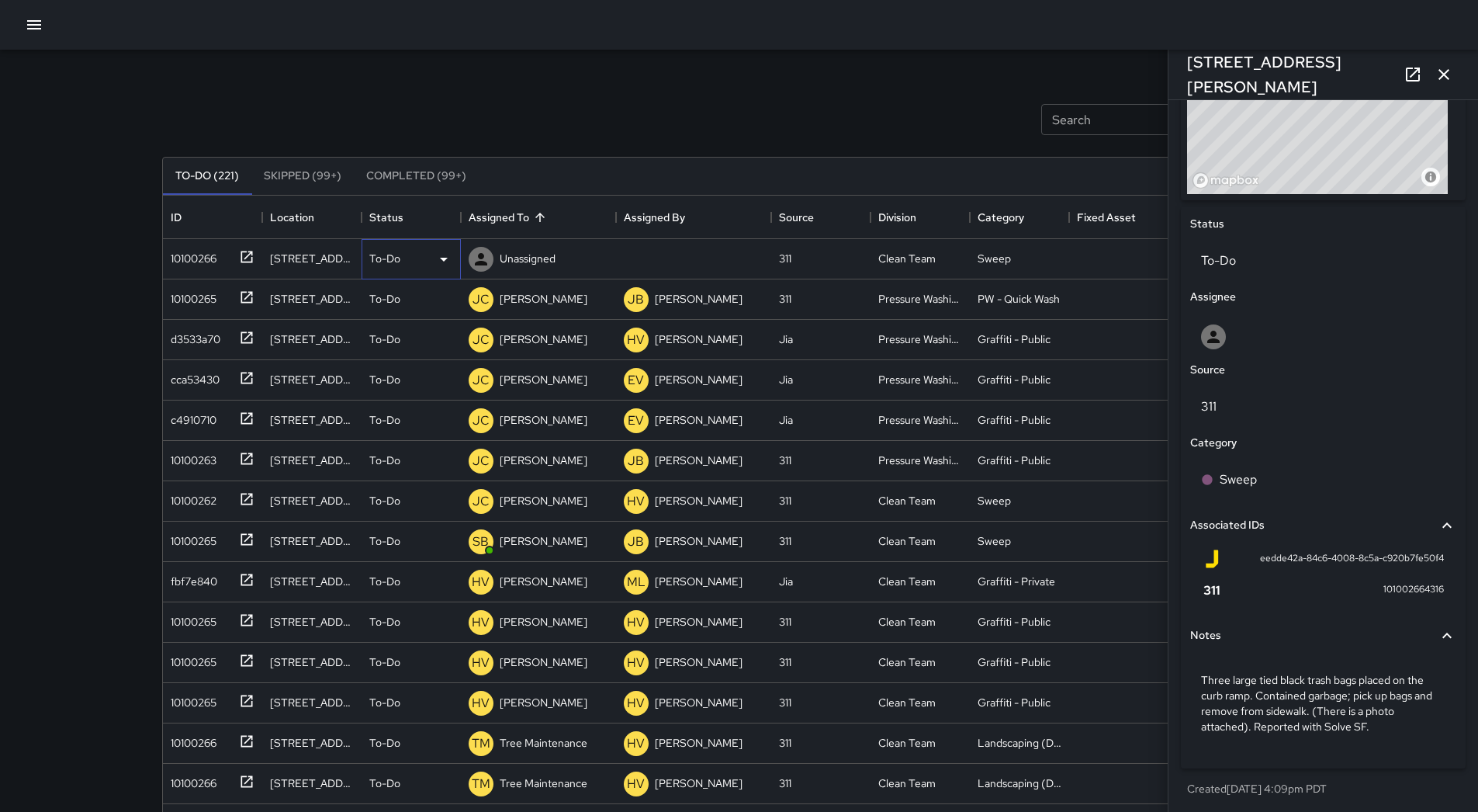
click at [419, 248] on div "To-Do" at bounding box center [411, 259] width 99 height 41
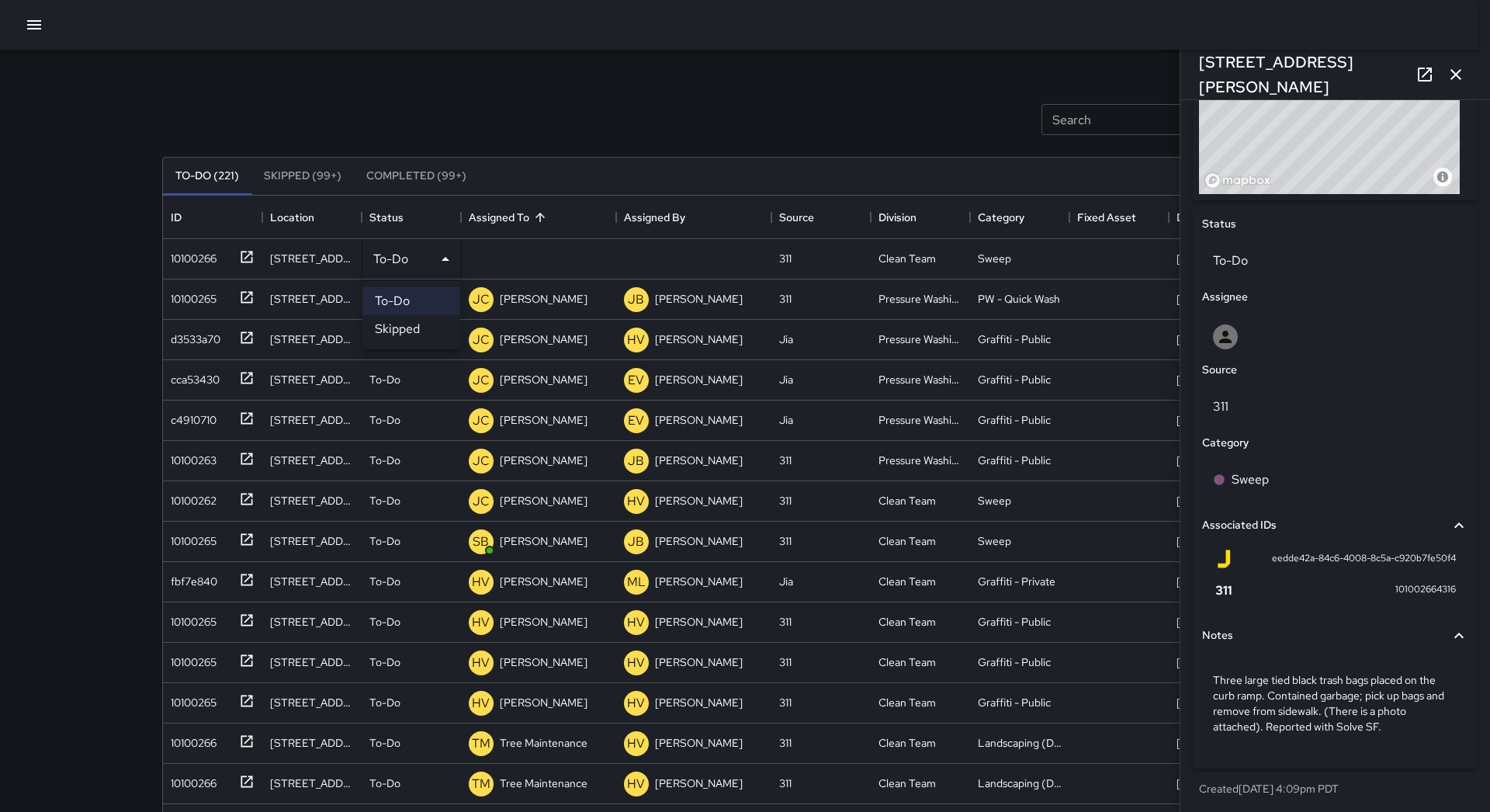
click at [398, 322] on li "Skipped" at bounding box center [411, 329] width 97 height 28
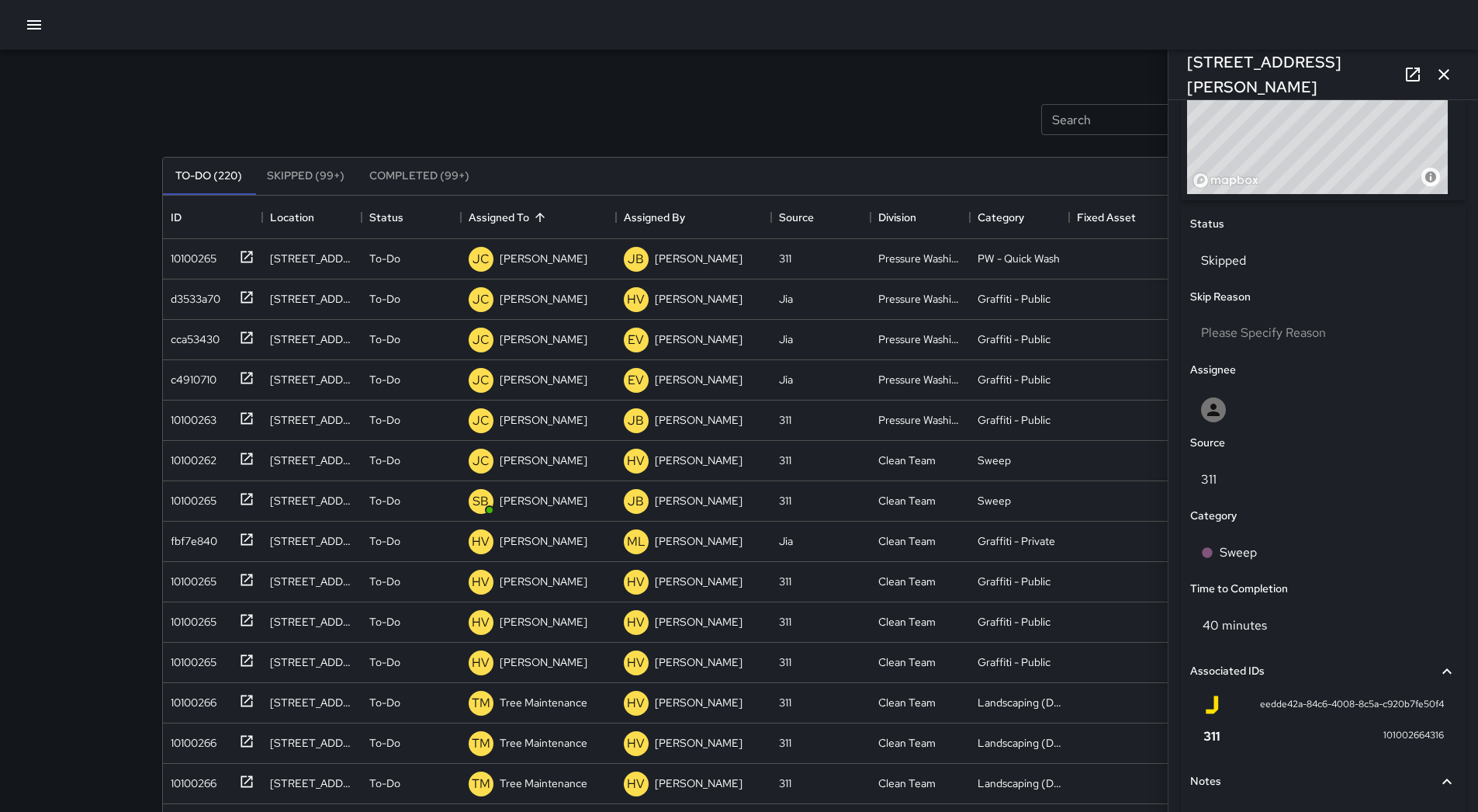
click at [30, 21] on icon "button" at bounding box center [34, 24] width 14 height 9
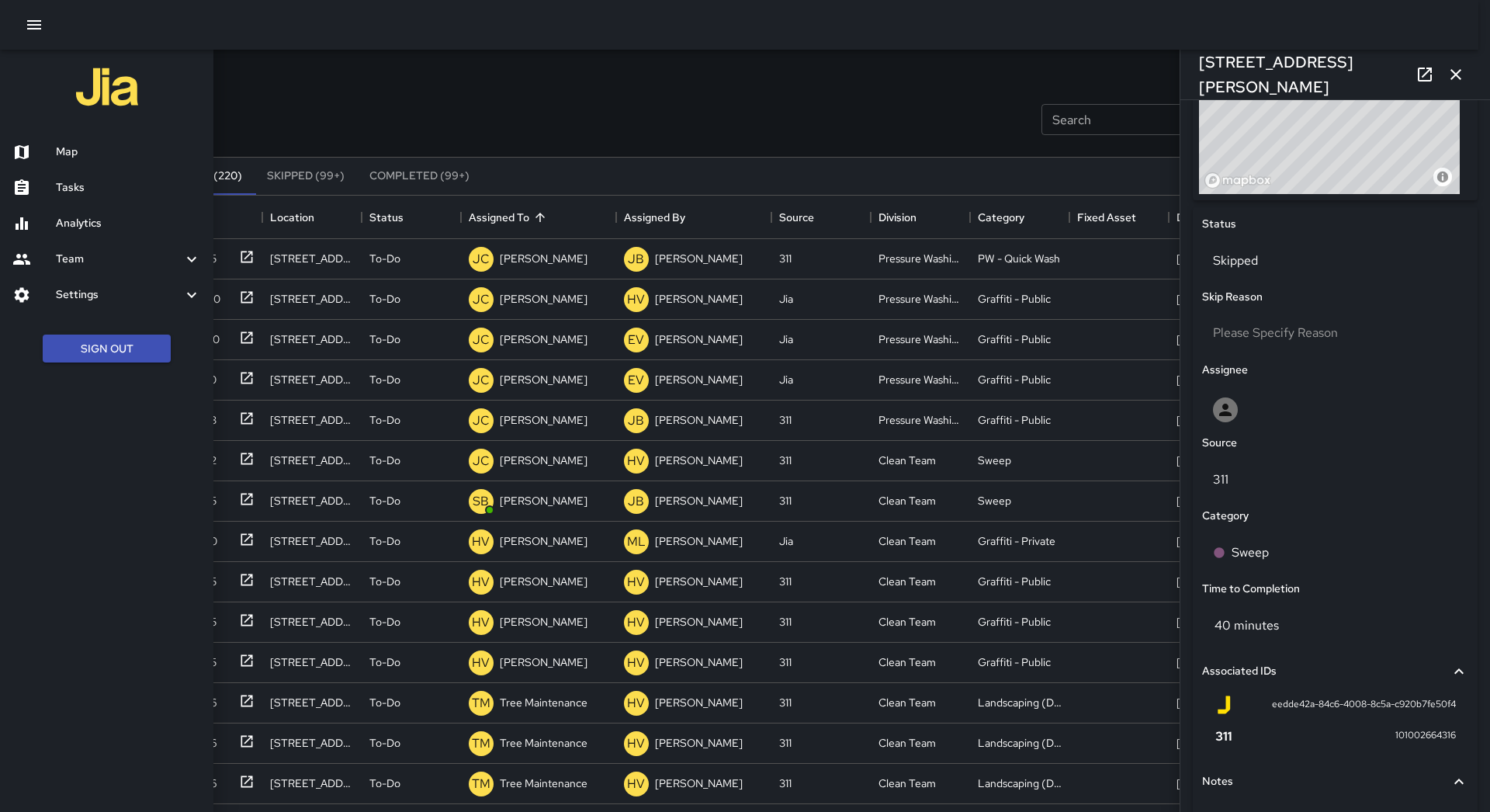
click at [55, 137] on div "Map" at bounding box center [106, 152] width 213 height 36
